Goal: Transaction & Acquisition: Purchase product/service

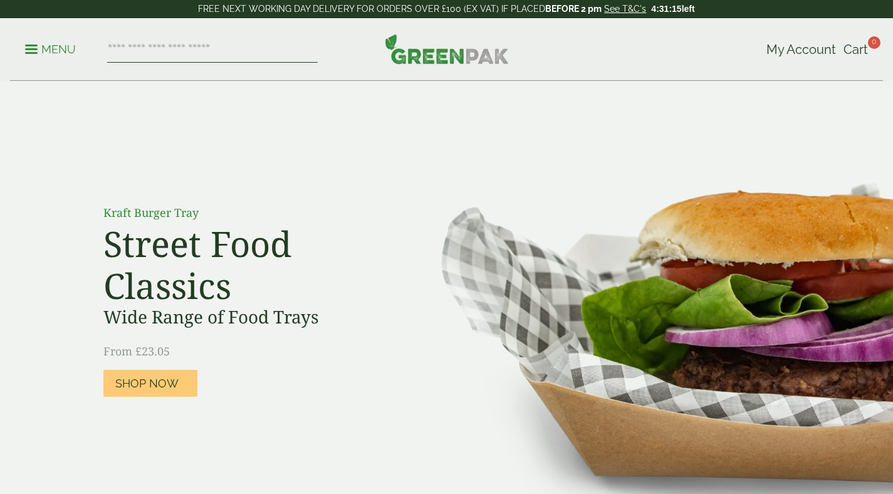
click at [221, 55] on input "search" at bounding box center [212, 49] width 211 height 26
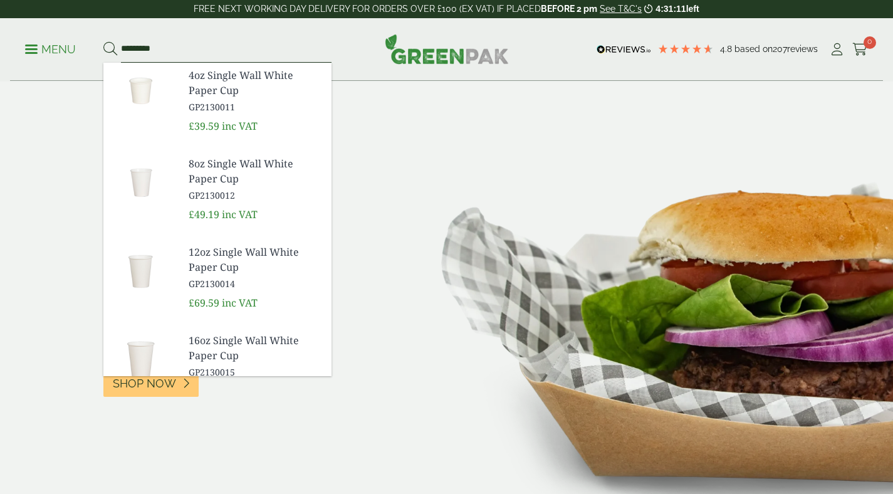
type input "*********"
click at [103, 41] on button at bounding box center [110, 49] width 14 height 16
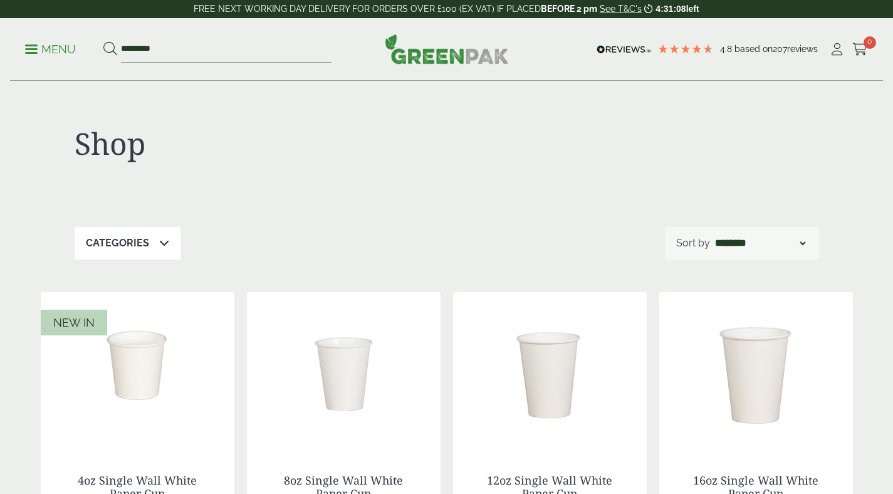
click at [56, 45] on p "Menu" at bounding box center [50, 49] width 51 height 15
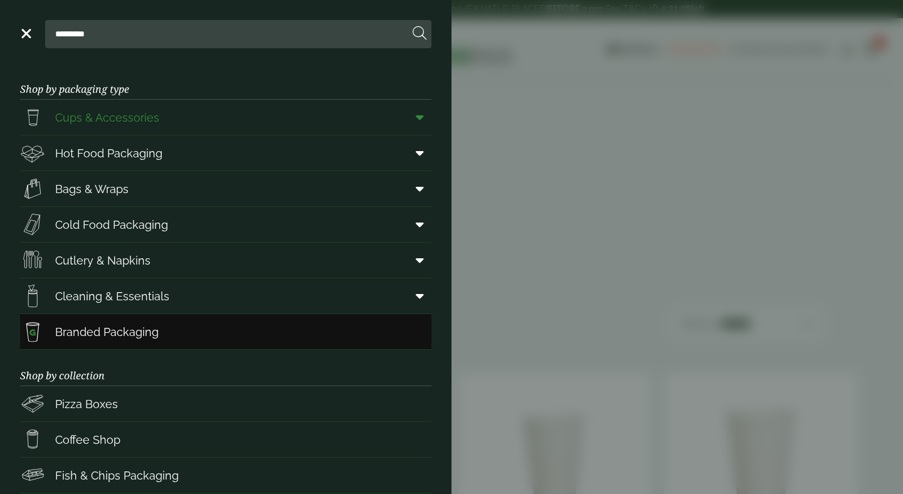
click at [404, 117] on span at bounding box center [417, 117] width 28 height 24
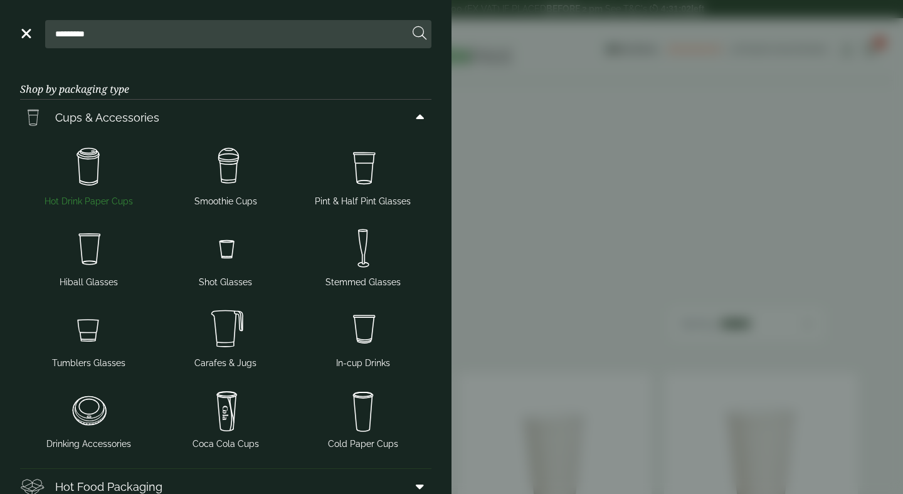
click at [75, 164] on img at bounding box center [88, 167] width 127 height 50
